Goal: Transaction & Acquisition: Purchase product/service

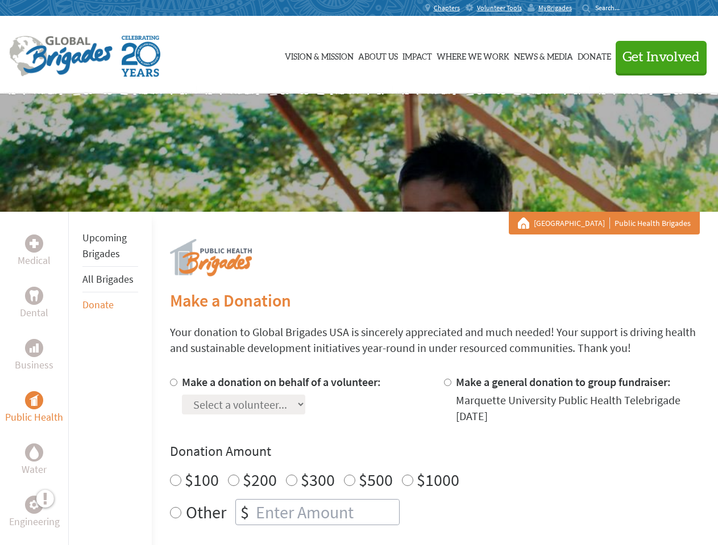
click at [627, 8] on div "Search for:" at bounding box center [604, 7] width 45 height 9
click at [656, 57] on span "Get Involved" at bounding box center [660, 58] width 77 height 14
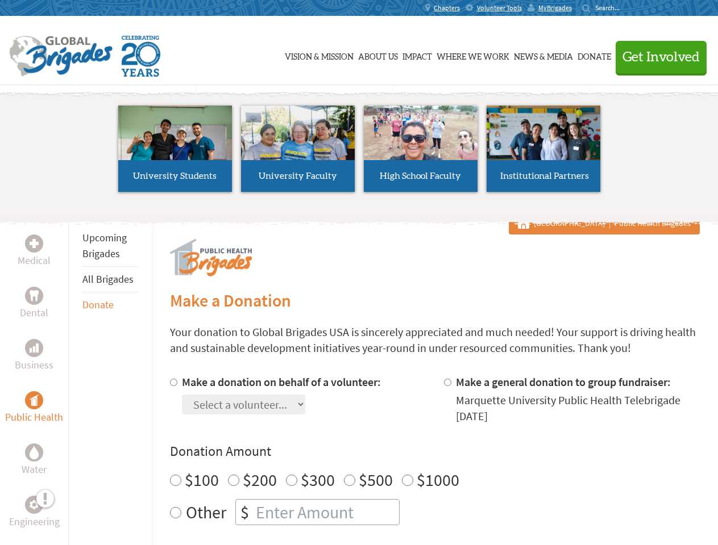
click at [359, 153] on li "High School Faculty" at bounding box center [420, 149] width 123 height 105
click at [75, 378] on div "Upcoming Brigades All Brigades Donate" at bounding box center [110, 484] width 84 height 545
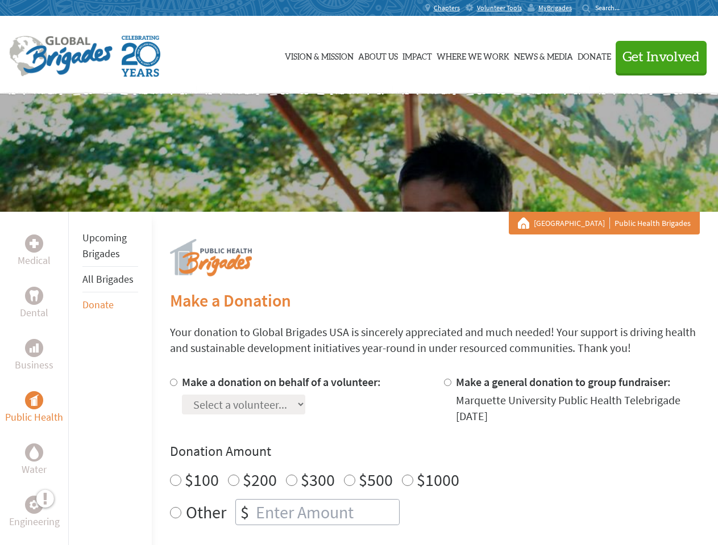
click at [434, 460] on h4 "Donation Amount" at bounding box center [435, 452] width 530 height 18
click at [172, 382] on input "Make a donation on behalf of a volunteer:" at bounding box center [173, 382] width 7 height 7
radio input "true"
click at [447, 382] on input "Make a general donation to group fundraiser:" at bounding box center [447, 382] width 7 height 7
radio input "true"
